Goal: Information Seeking & Learning: Check status

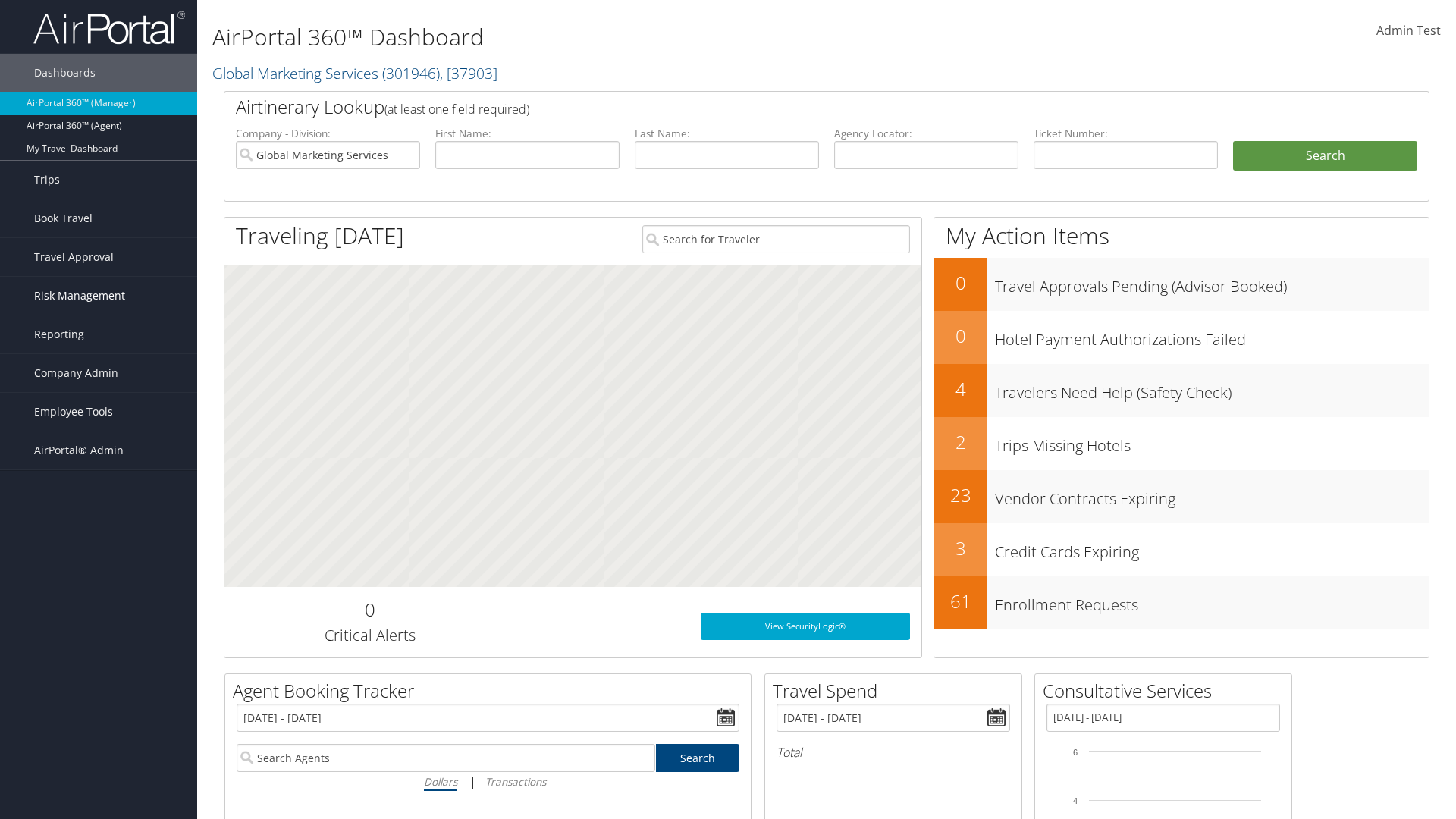
click at [99, 296] on span "Risk Management" at bounding box center [79, 296] width 91 height 38
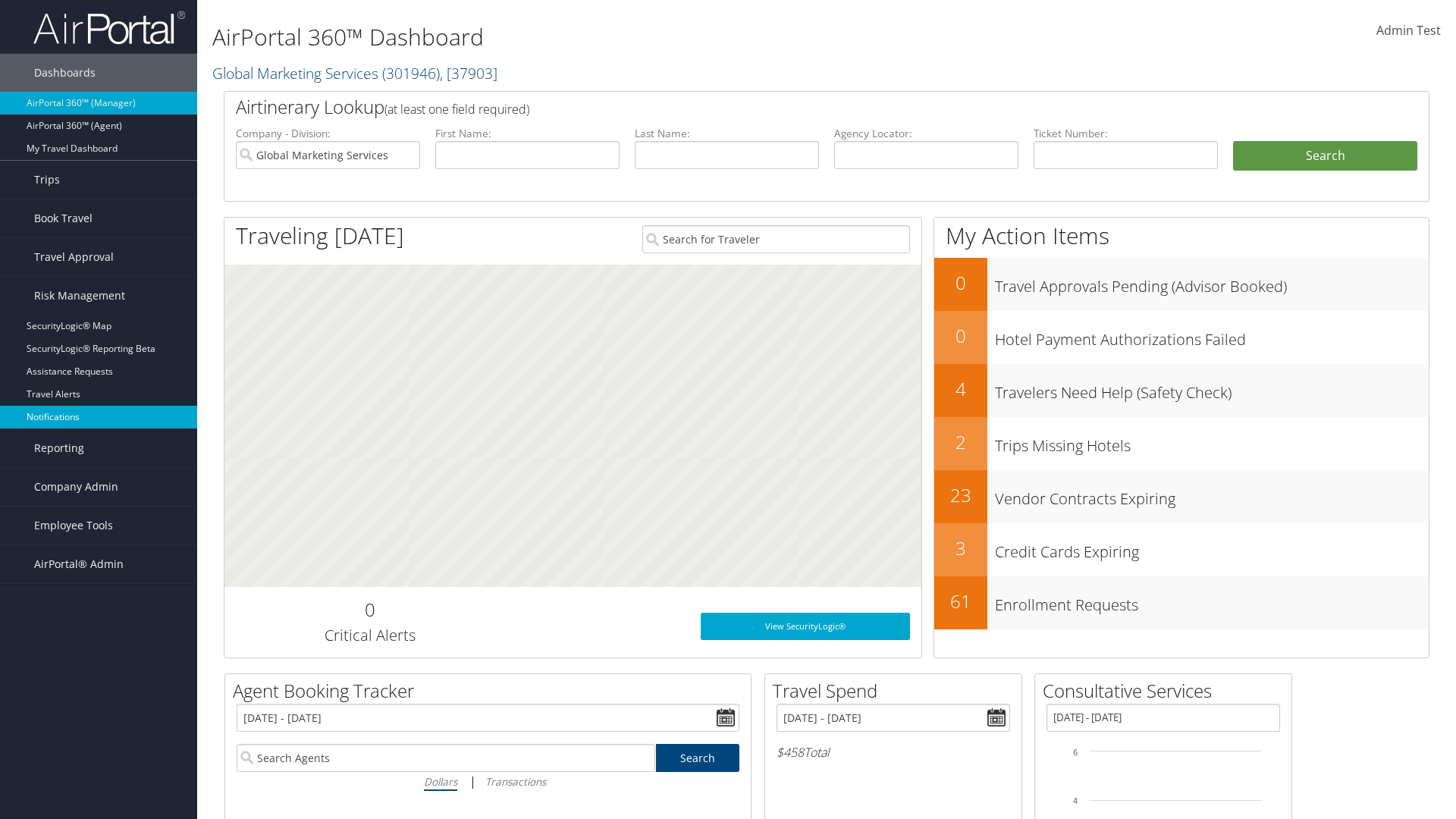
click at [99, 406] on link "Notifications" at bounding box center [99, 417] width 198 height 23
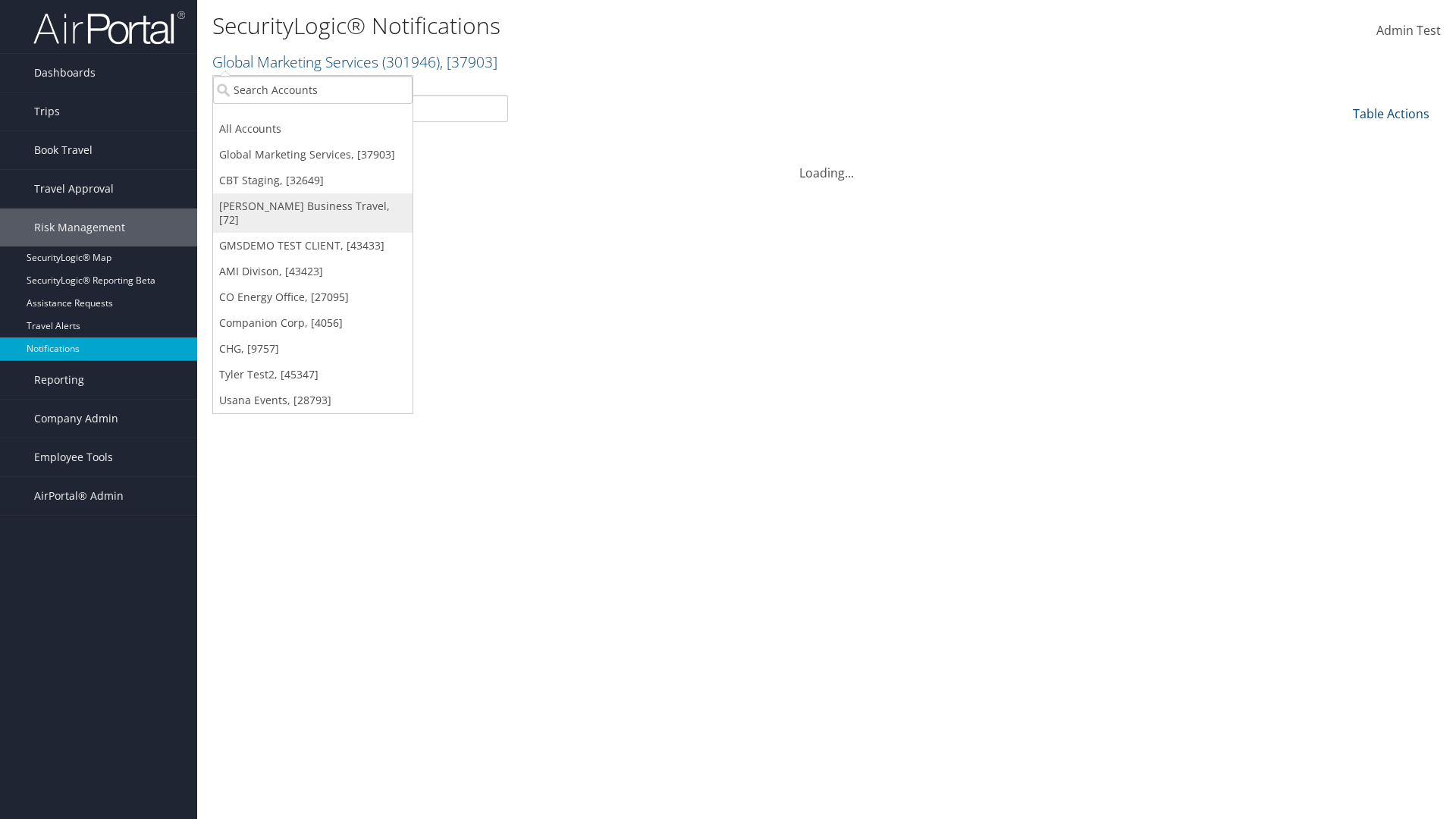
click at [313, 206] on link "[PERSON_NAME] Business Travel, [72]" at bounding box center [313, 213] width 199 height 40
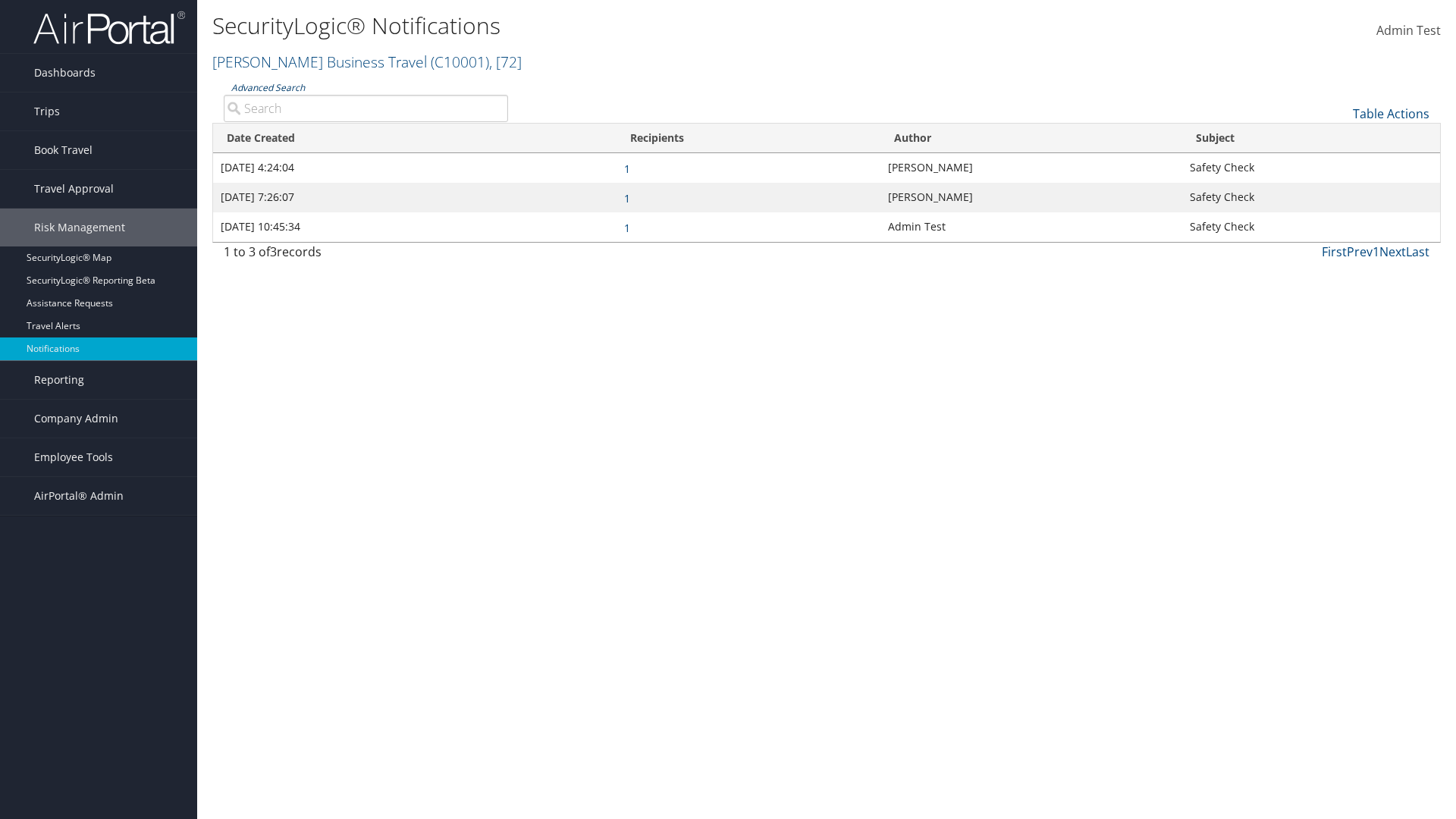
click at [268, 87] on link "Advanced Search" at bounding box center [268, 87] width 74 height 13
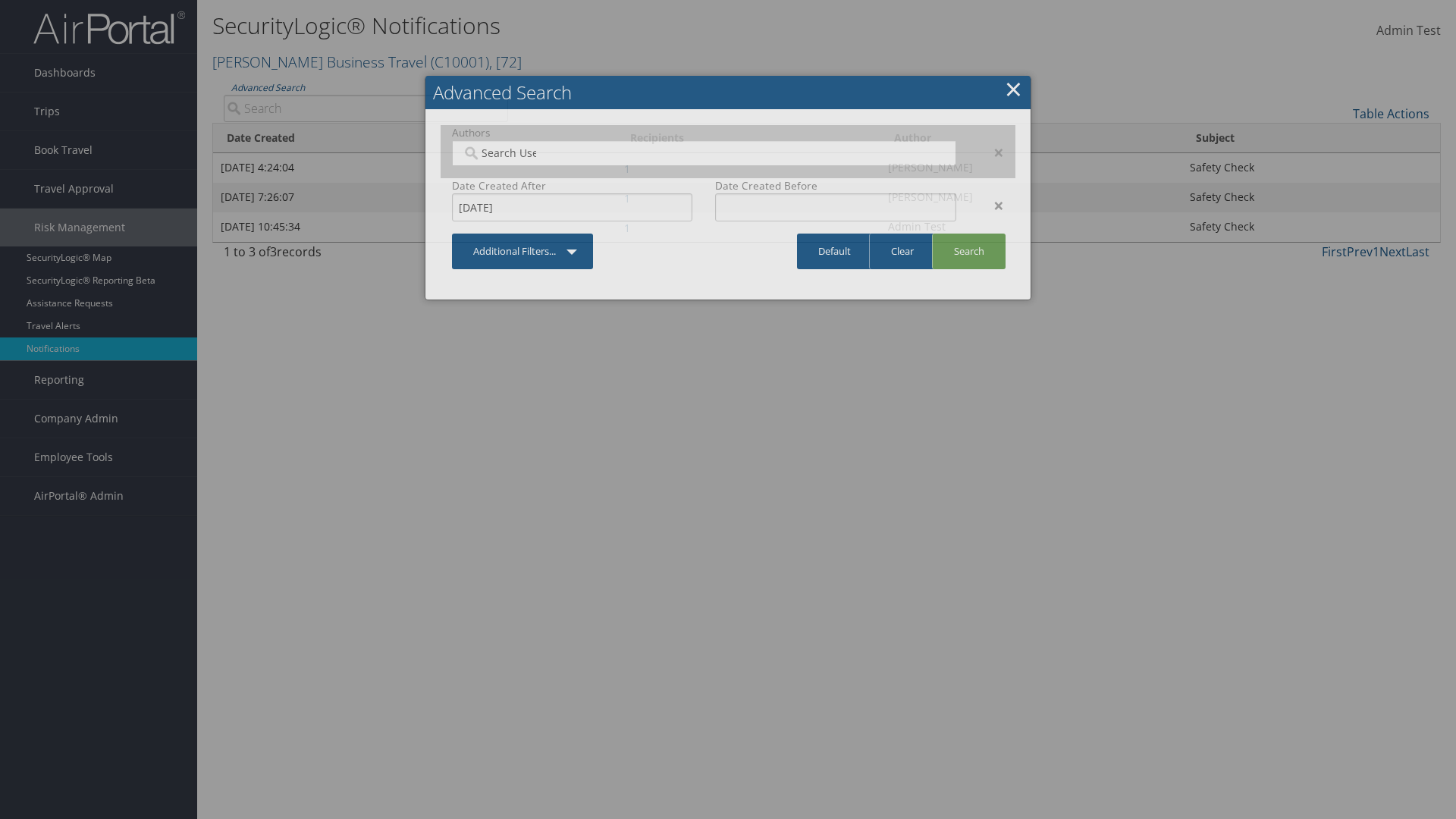
click at [991, 205] on div "×" at bounding box center [991, 205] width 47 height 18
click at [991, 152] on div "×" at bounding box center [991, 152] width 47 height 18
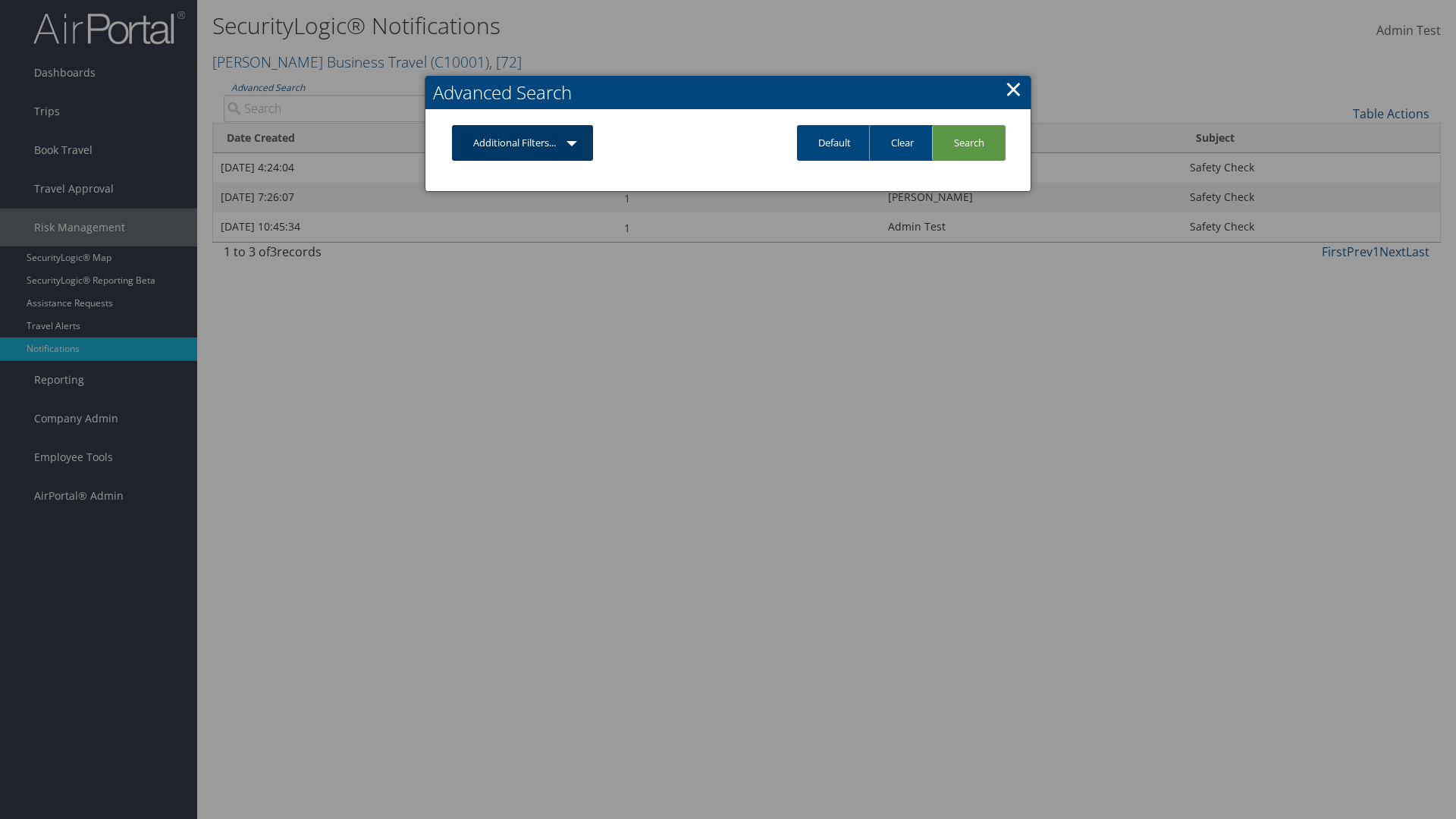
click at [523, 142] on link "Additional Filters..." at bounding box center [522, 143] width 141 height 36
click at [0, 0] on link "Author" at bounding box center [0, 0] width 0 height 0
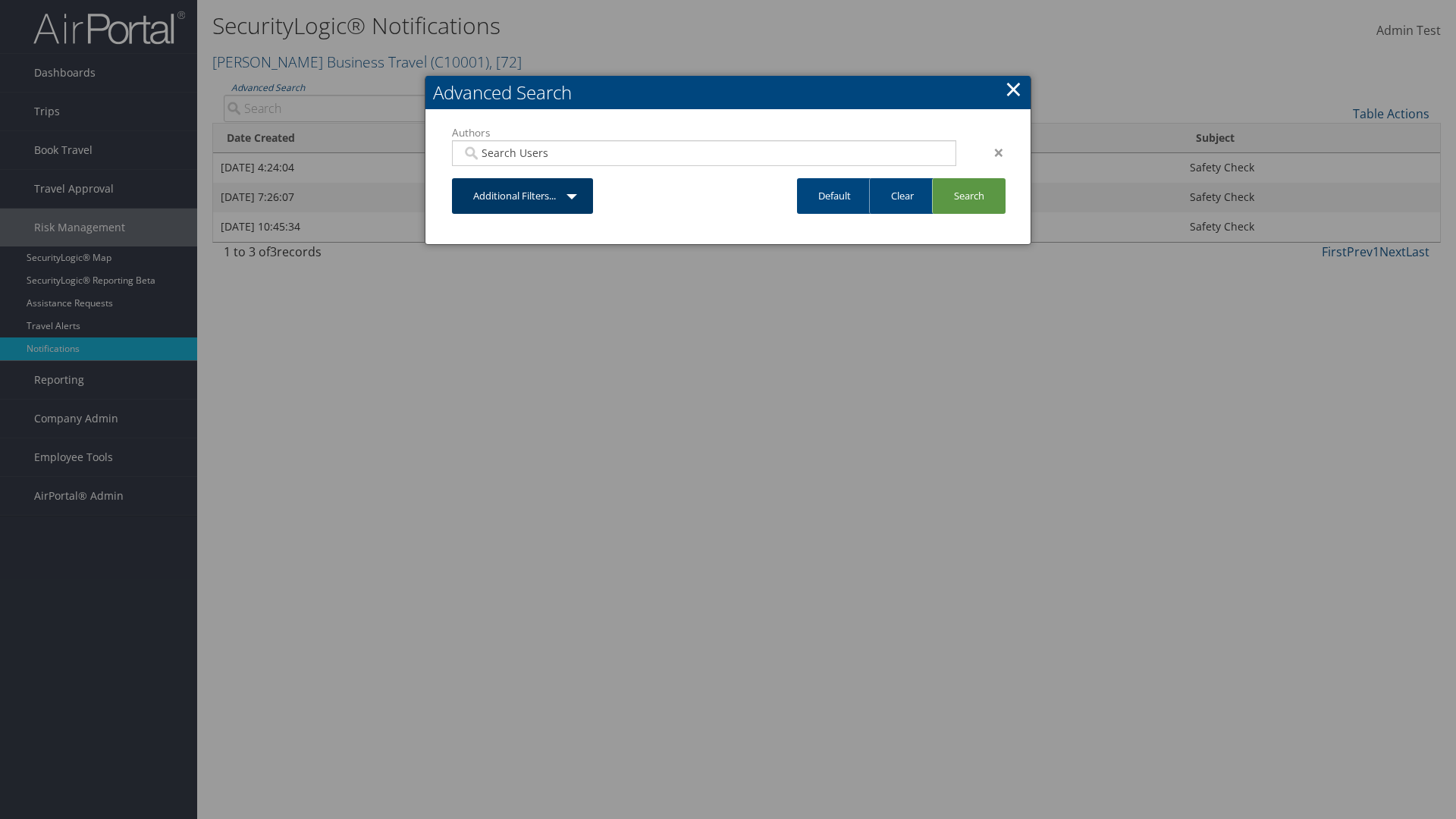
click at [523, 196] on link "Additional Filters..." at bounding box center [522, 196] width 141 height 36
click at [0, 0] on link "Date Created" at bounding box center [0, 0] width 0 height 0
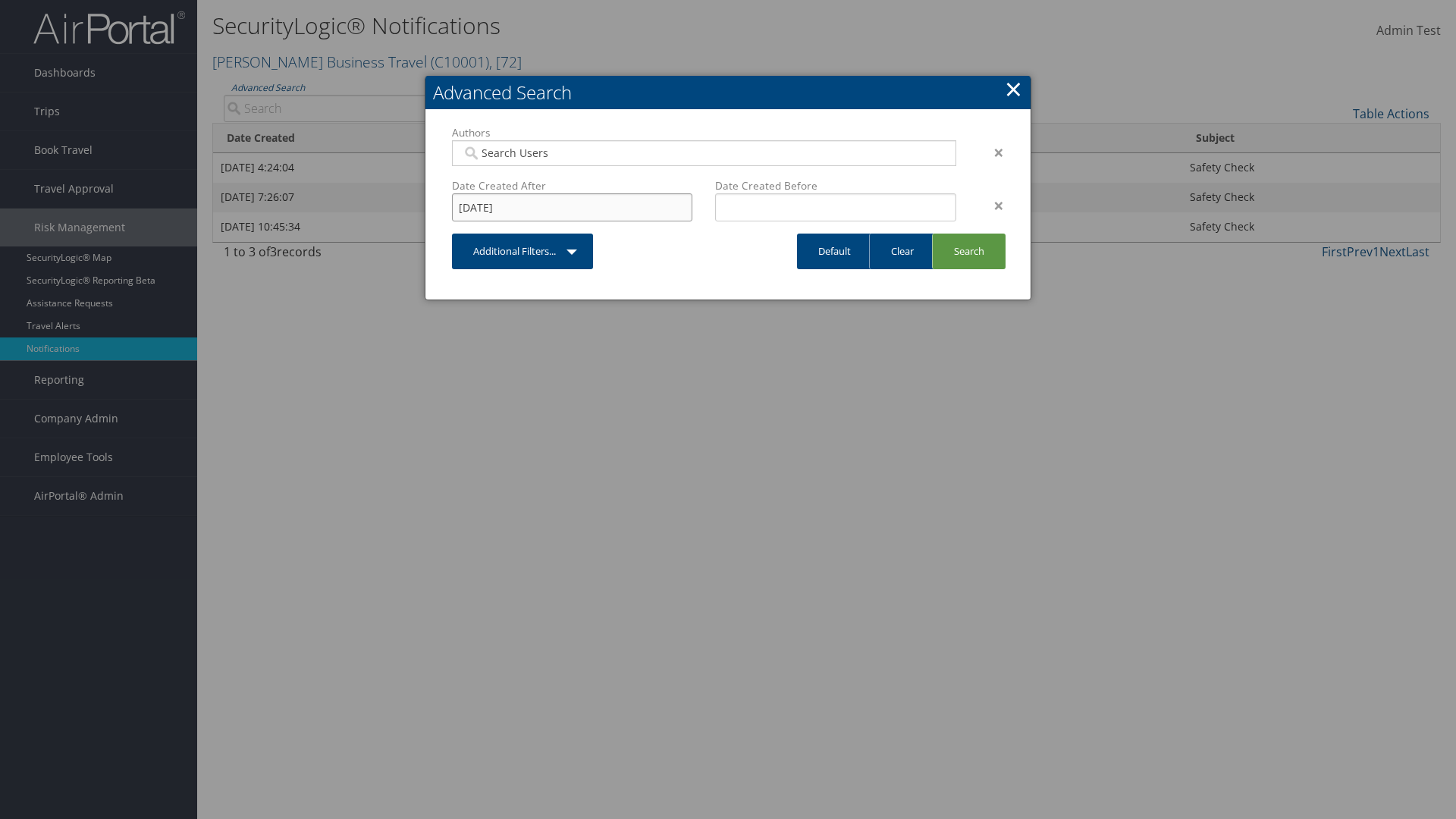
type input "08/12/2024"
